Goal: Task Accomplishment & Management: Use online tool/utility

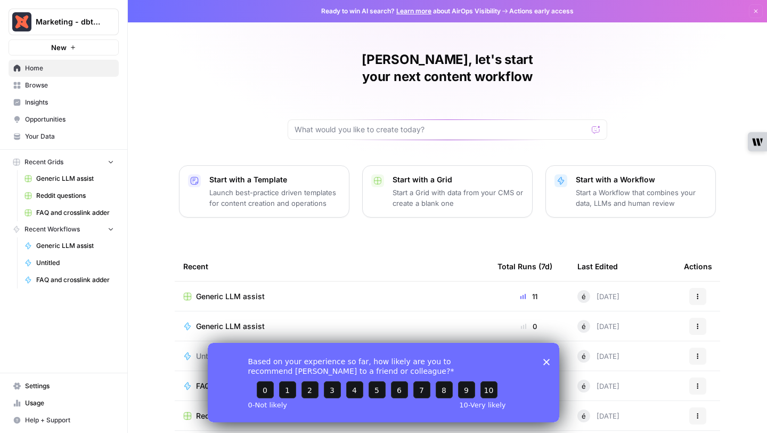
click at [235, 108] on div "[PERSON_NAME], let's start your next content workflow Start with a Template Lau…" at bounding box center [447, 253] width 639 height 507
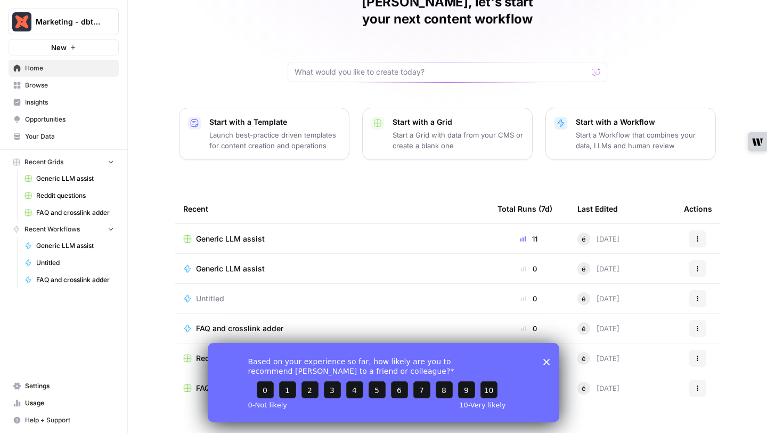
click at [66, 239] on link "Generic LLM assist" at bounding box center [69, 245] width 99 height 17
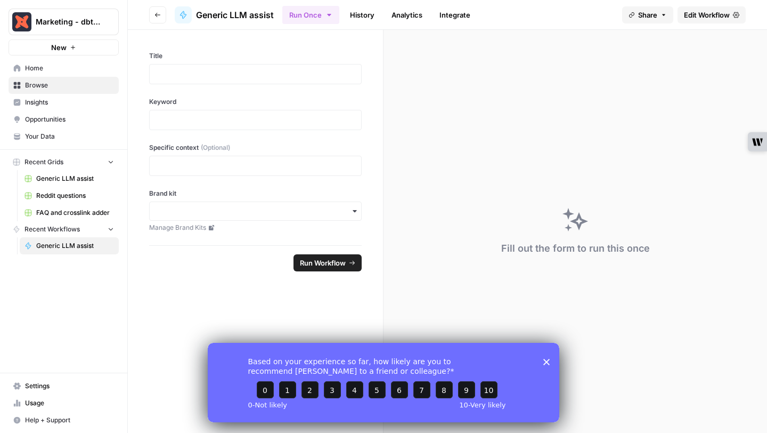
click at [71, 182] on span "Generic LLM assist" at bounding box center [75, 179] width 78 height 10
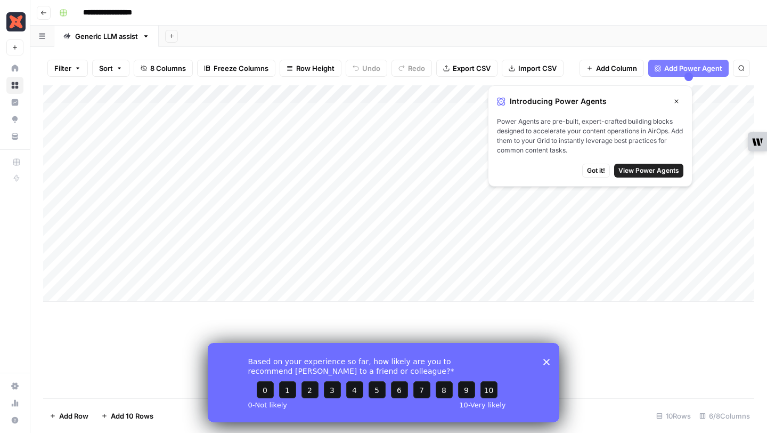
click at [679, 102] on icon "button" at bounding box center [676, 101] width 6 height 6
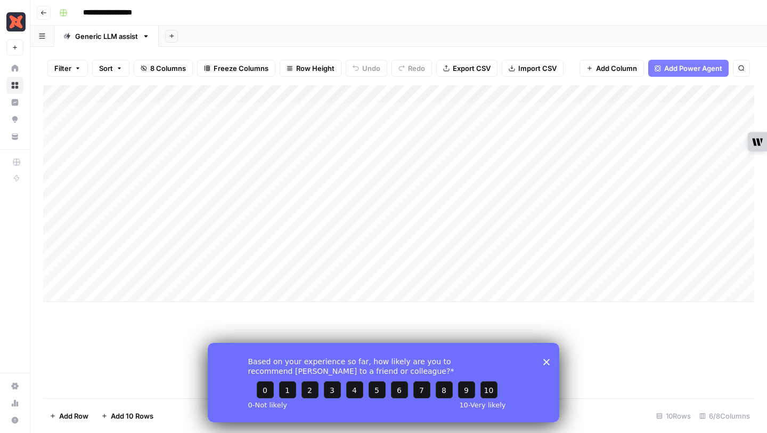
click at [545, 362] on polygon "Close survey" at bounding box center [546, 361] width 6 height 6
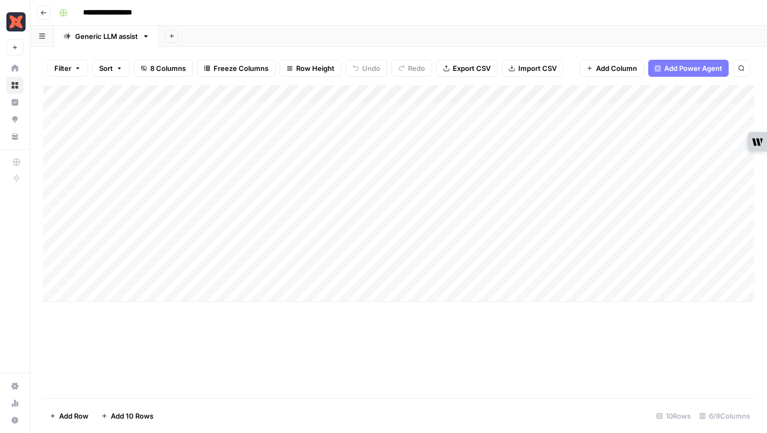
click at [547, 113] on div "Add Column" at bounding box center [398, 193] width 711 height 216
click at [424, 109] on div "Add Column" at bounding box center [398, 193] width 711 height 216
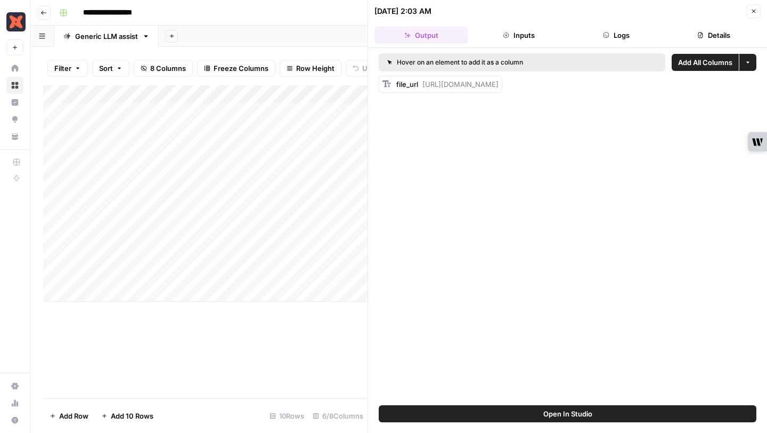
click at [755, 9] on icon "button" at bounding box center [754, 11] width 6 height 6
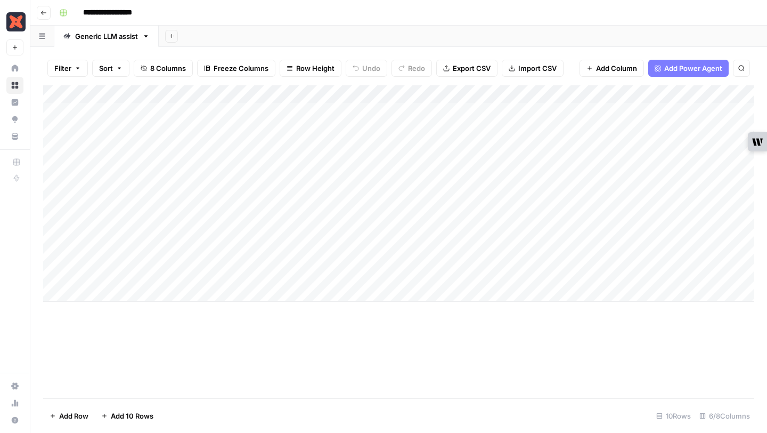
click at [14, 102] on icon at bounding box center [15, 102] width 7 height 7
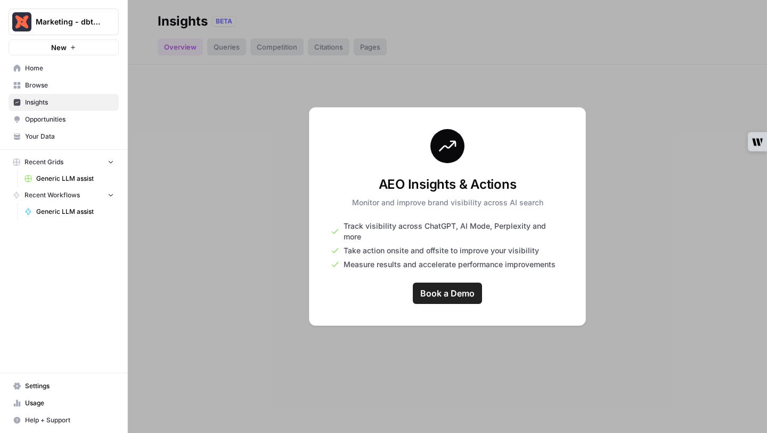
click at [30, 82] on span "Browse" at bounding box center [69, 85] width 89 height 10
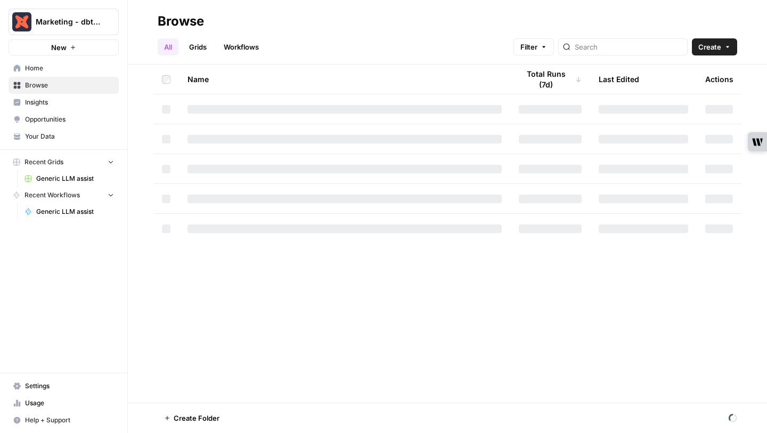
click at [74, 174] on span "Generic LLM assist" at bounding box center [75, 179] width 78 height 10
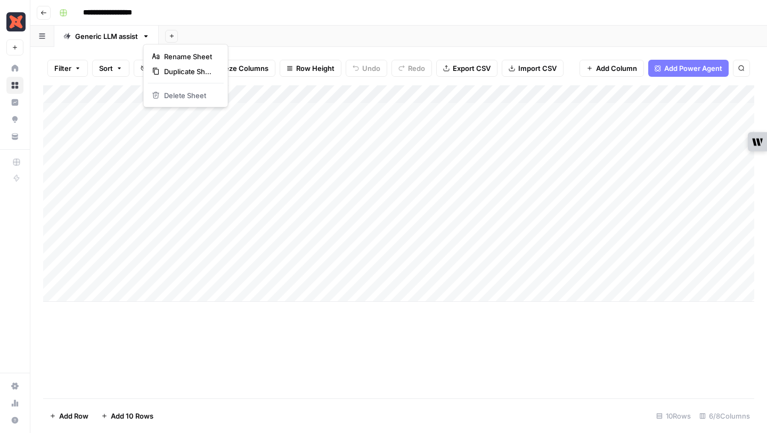
click at [145, 37] on icon "button" at bounding box center [145, 35] width 7 height 7
click at [127, 114] on div "Add Column" at bounding box center [398, 193] width 711 height 216
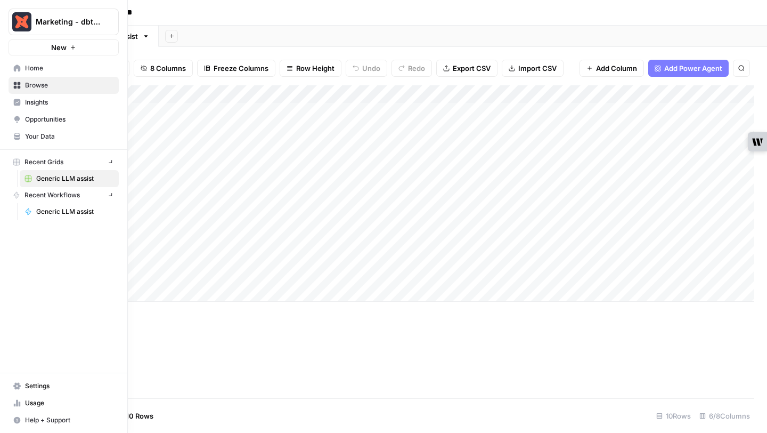
click at [15, 383] on icon at bounding box center [16, 385] width 7 height 7
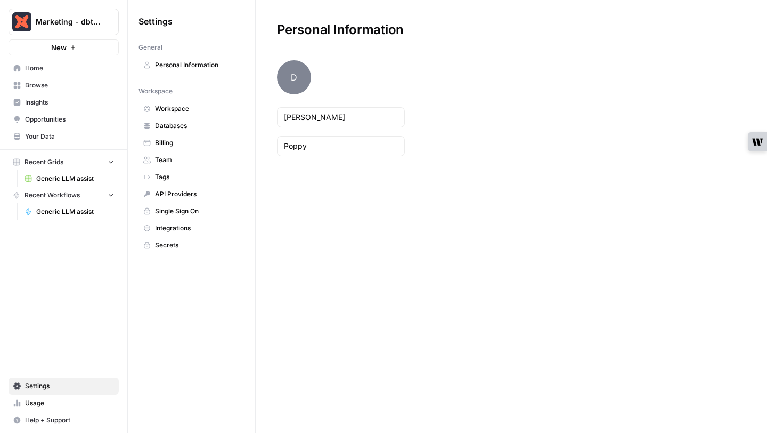
click at [39, 67] on span "Home" at bounding box center [69, 68] width 89 height 10
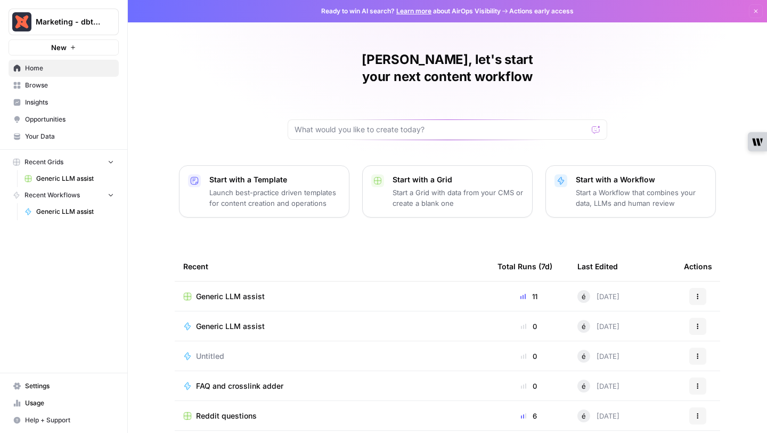
click at [442, 291] on div "Generic LLM assist" at bounding box center [331, 296] width 297 height 11
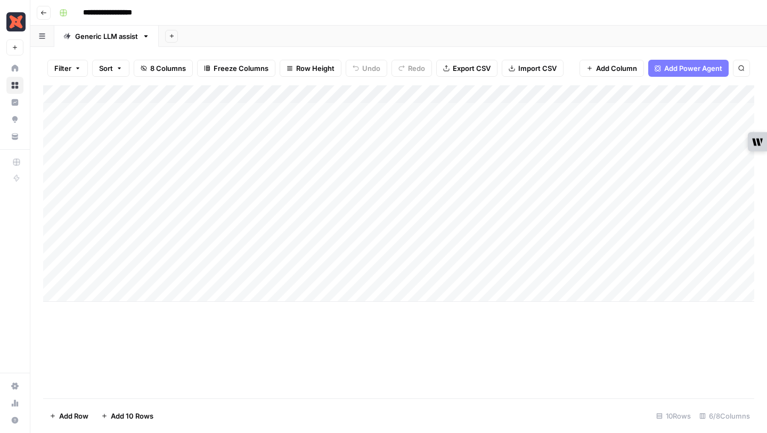
click at [148, 43] on link "Generic LLM assist" at bounding box center [106, 36] width 104 height 21
click at [146, 35] on icon "button" at bounding box center [146, 36] width 4 height 2
click at [126, 15] on input "**********" at bounding box center [117, 12] width 78 height 17
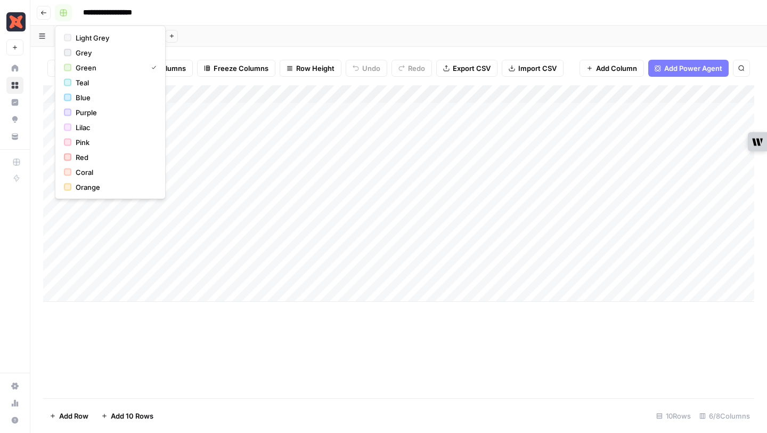
click at [61, 13] on rect "button" at bounding box center [63, 13] width 6 height 6
click at [43, 12] on icon "button" at bounding box center [43, 13] width 5 height 4
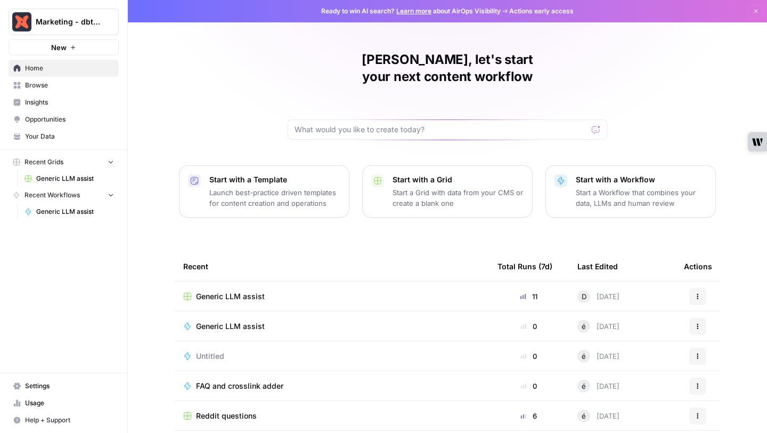
click at [695, 323] on icon "button" at bounding box center [698, 326] width 6 height 6
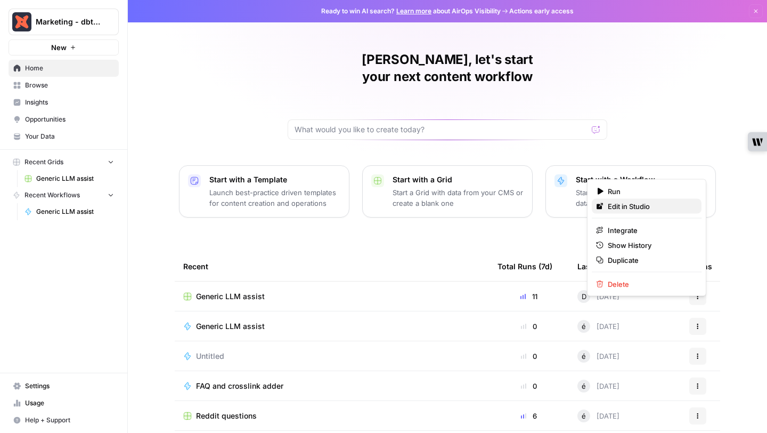
click at [645, 207] on span "Edit in Studio" at bounding box center [650, 206] width 85 height 11
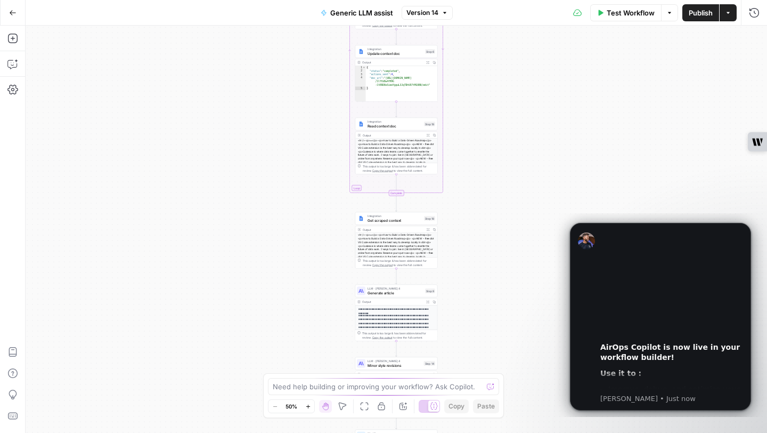
click at [394, 51] on span "Update context doc" at bounding box center [395, 53] width 55 height 5
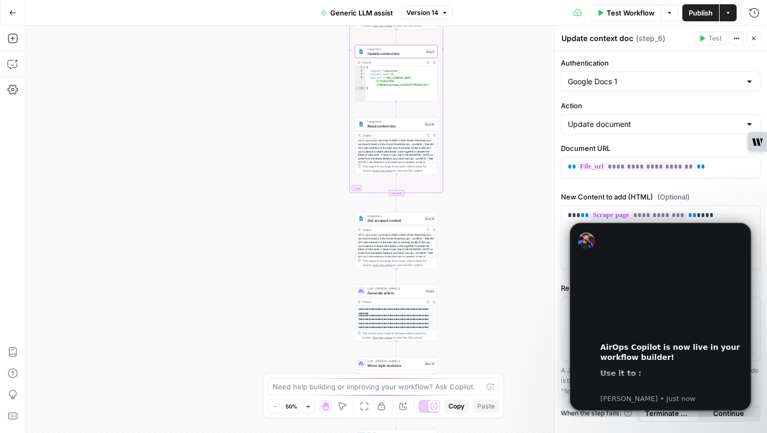
type textarea "**********"
click at [392, 79] on div "{ "status" : "completed" , "actions_sent" : 4 , "doc_url" : "https://docs.googl…" at bounding box center [402, 87] width 72 height 43
click at [388, 140] on div "<hr /> <p>=</p> <p>How to Build a Data-Driven Roadmap</p> <p>How to Build a Dat…" at bounding box center [396, 169] width 82 height 61
click at [749, 224] on icon "Dismiss notification" at bounding box center [748, 226] width 4 height 4
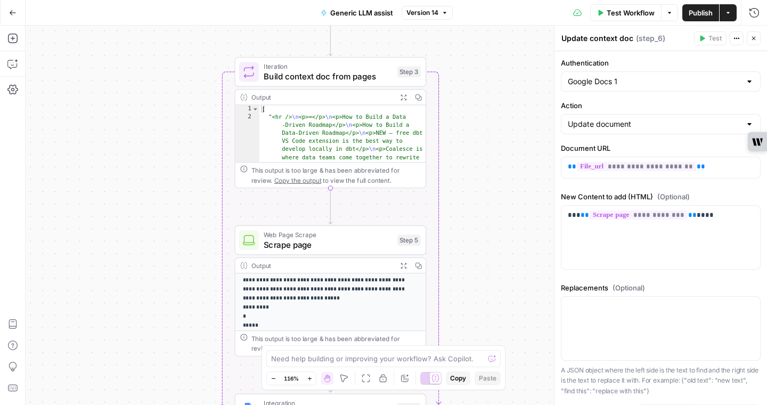
scroll to position [79, 0]
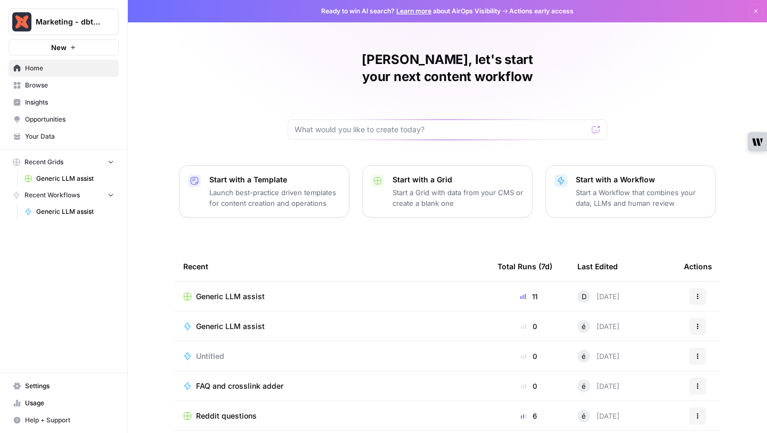
click at [279, 291] on div "Generic LLM assist" at bounding box center [331, 296] width 297 height 11
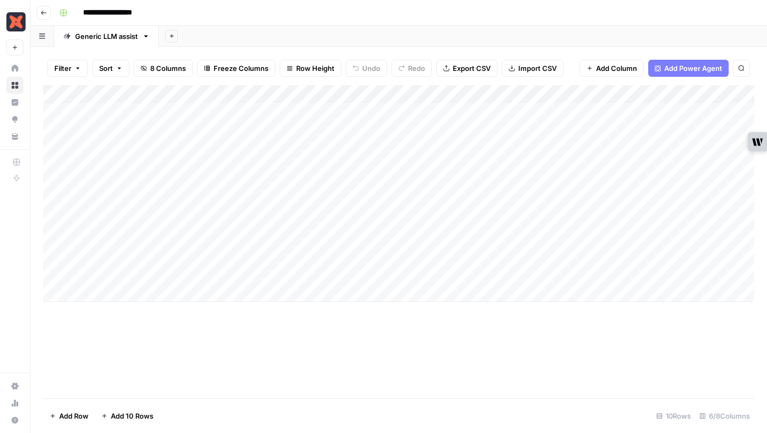
click at [539, 113] on div "Add Column" at bounding box center [398, 193] width 711 height 216
click at [585, 108] on div "Add Column" at bounding box center [398, 193] width 711 height 216
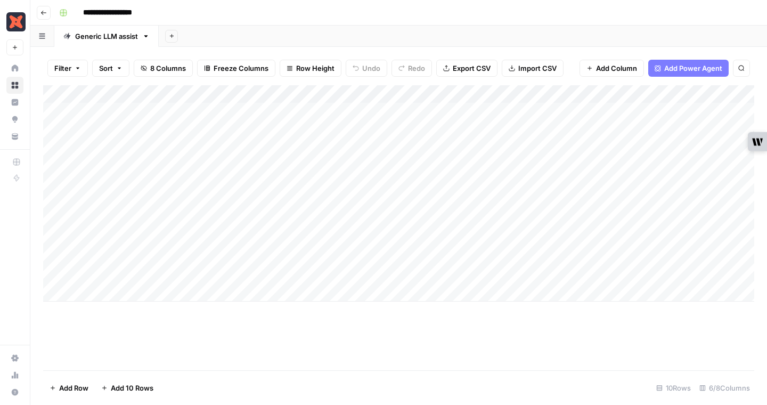
click at [559, 110] on div "Add Column" at bounding box center [398, 193] width 711 height 216
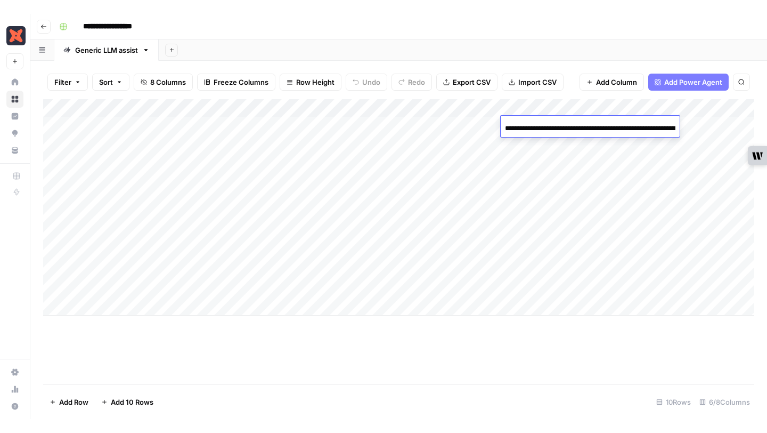
scroll to position [0, 158]
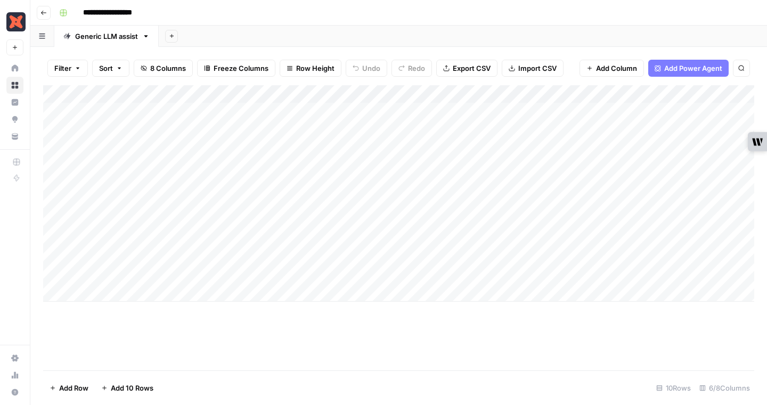
click at [565, 79] on div "Filter Sort 8 Columns Freeze Columns Row Height Undo Redo Export CSV Import CSV…" at bounding box center [398, 68] width 711 height 34
click at [586, 111] on div "Add Column" at bounding box center [398, 193] width 711 height 216
